Goal: Download file/media

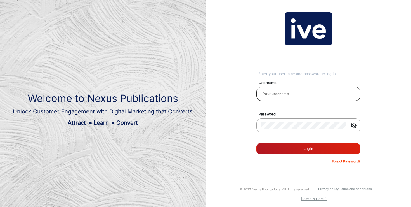
click at [277, 96] on input "email" at bounding box center [308, 93] width 95 height 7
type input "j"
click at [269, 94] on input "j" at bounding box center [308, 93] width 95 height 7
click at [278, 91] on input "email" at bounding box center [308, 93] width 95 height 7
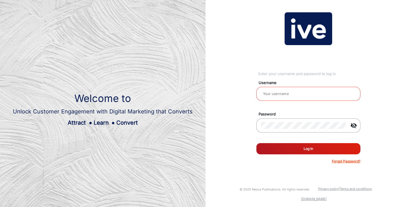
type input "Janine Horan"
click at [305, 148] on button "Log In" at bounding box center [309, 148] width 104 height 11
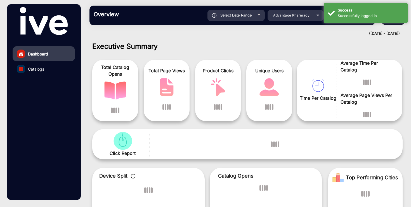
scroll to position [4, 0]
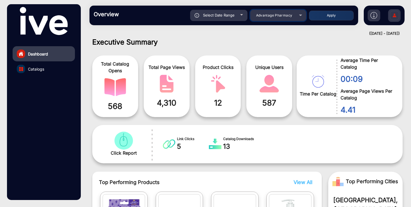
click at [283, 16] on span "Advantage Pharmacy" at bounding box center [274, 15] width 36 height 4
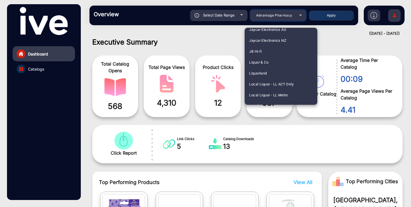
scroll to position [574, 0]
click at [264, 51] on mat-option "JB Hi-fi" at bounding box center [281, 51] width 73 height 11
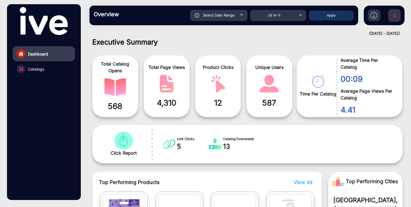
click at [233, 16] on span "Select Date Range" at bounding box center [219, 15] width 32 height 4
type input "10/4/2025"
type input "10/10/2025"
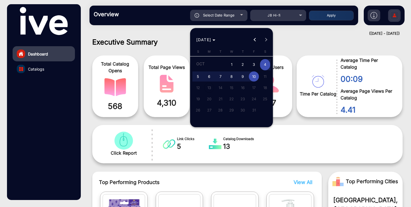
click at [243, 64] on span "2" at bounding box center [243, 64] width 10 height 11
type input "10/2/2025"
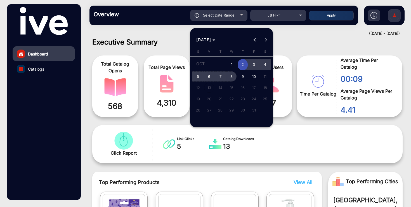
click at [231, 74] on span "8" at bounding box center [232, 76] width 10 height 10
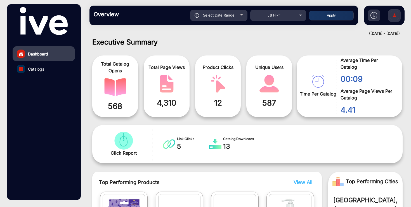
type input "10/8/2025"
click at [330, 18] on button "Apply" at bounding box center [331, 16] width 45 height 10
type input "10/2/2025"
type input "10/8/2025"
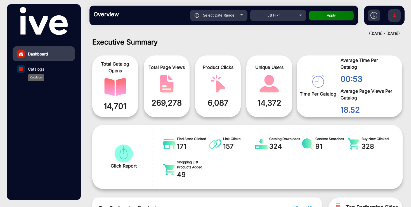
click at [43, 68] on span "Catalogs" at bounding box center [36, 69] width 16 height 6
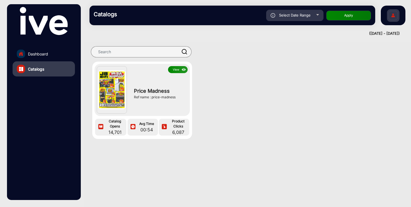
click at [177, 71] on button "View" at bounding box center [178, 69] width 20 height 7
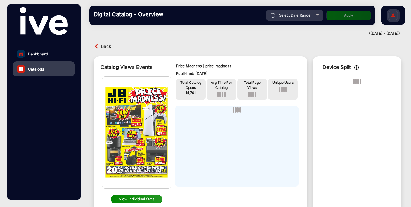
scroll to position [4, 0]
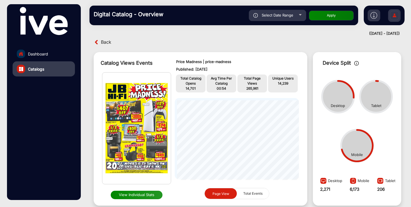
click at [376, 15] on img at bounding box center [374, 15] width 7 height 7
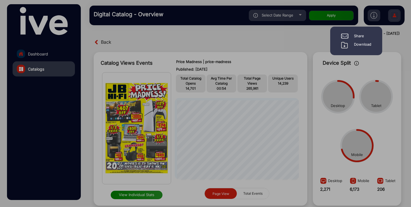
click at [360, 45] on div "Download" at bounding box center [362, 45] width 17 height 7
